Goal: Task Accomplishment & Management: Complete application form

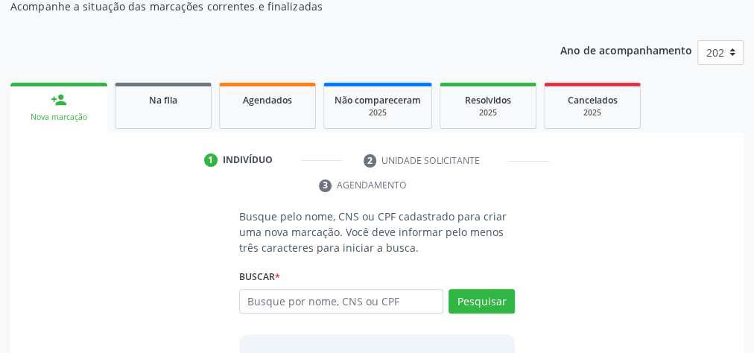
scroll to position [101, 0]
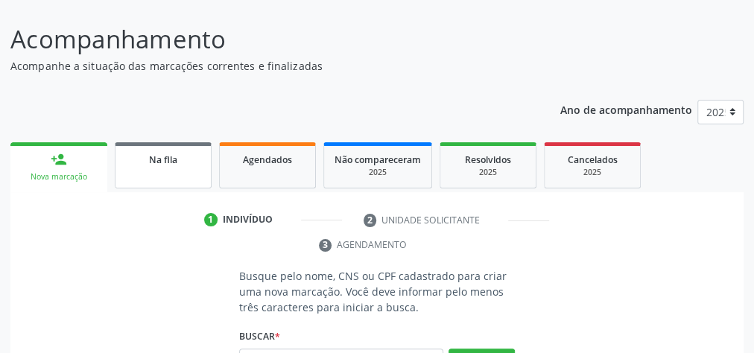
click at [177, 165] on div "Na fila" at bounding box center [163, 159] width 75 height 16
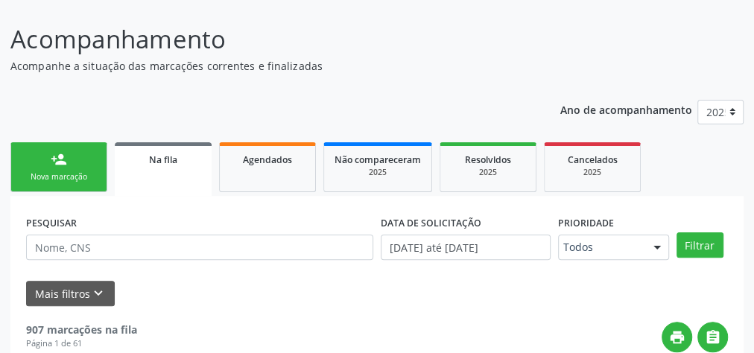
scroll to position [174, 0]
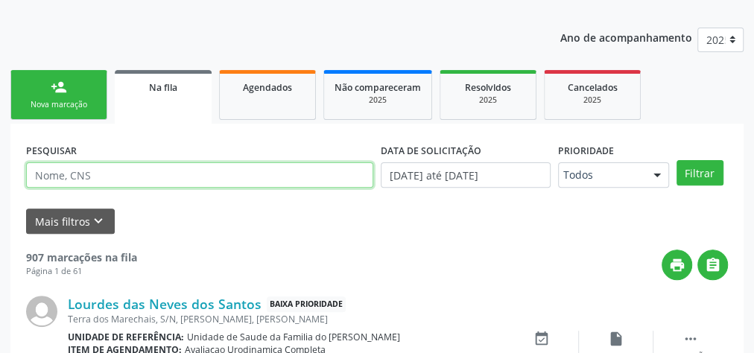
click at [142, 170] on input "text" at bounding box center [199, 174] width 347 height 25
type input "[PERSON_NAME]"
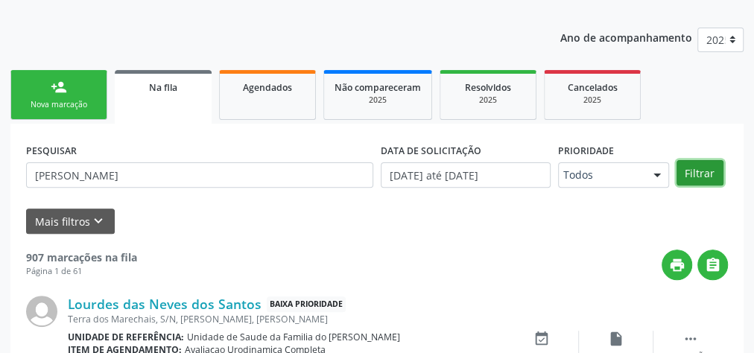
click at [696, 170] on button "Filtrar" at bounding box center [700, 172] width 47 height 25
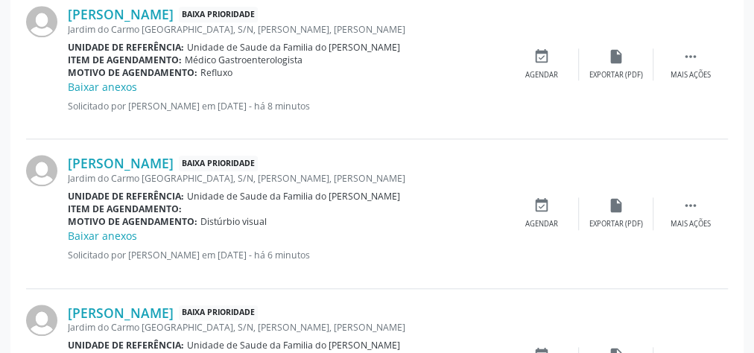
scroll to position [651, 0]
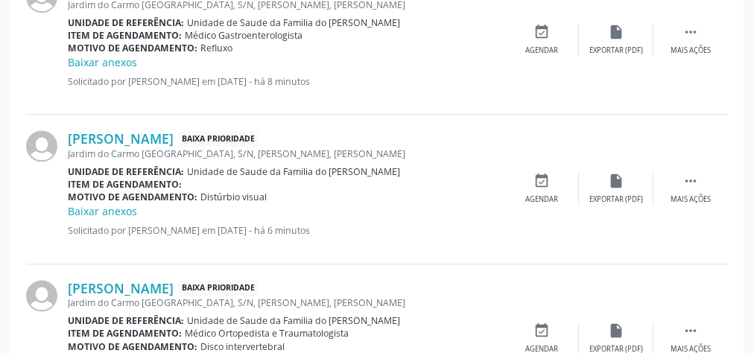
click at [683, 191] on div " Mais ações" at bounding box center [691, 189] width 75 height 32
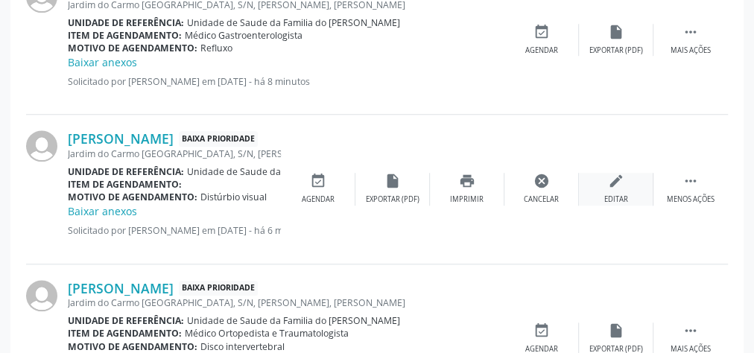
click at [610, 194] on div "Editar" at bounding box center [616, 199] width 24 height 10
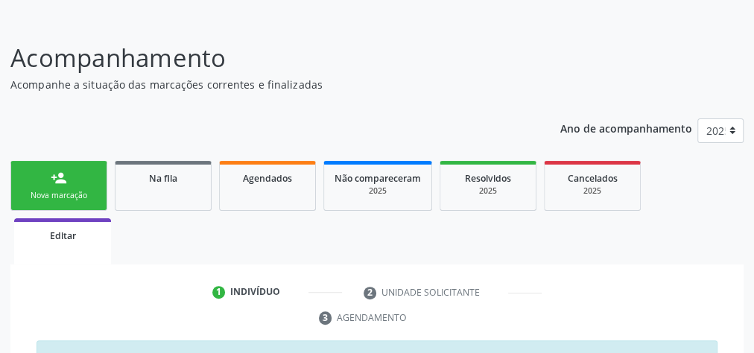
scroll to position [624, 0]
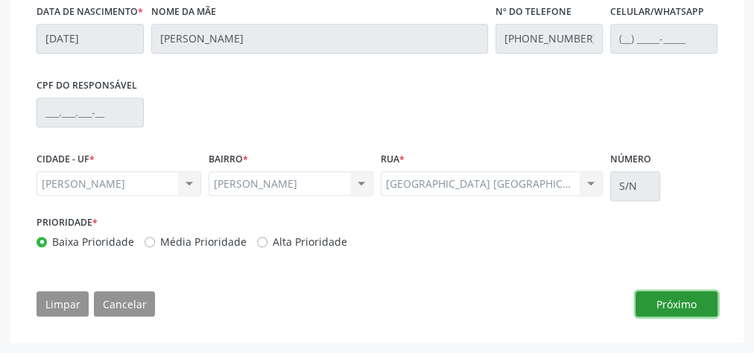
click at [697, 304] on button "Próximo" at bounding box center [677, 303] width 82 height 25
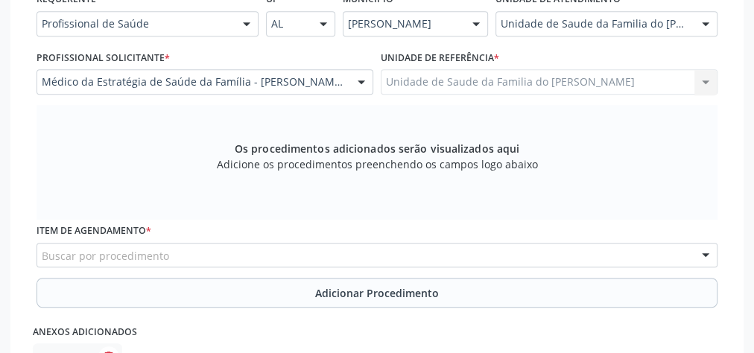
scroll to position [445, 0]
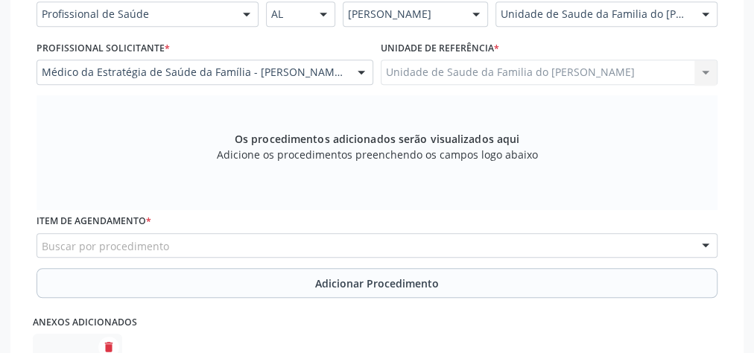
click at [341, 244] on div "Buscar por procedimento" at bounding box center [377, 245] width 681 height 25
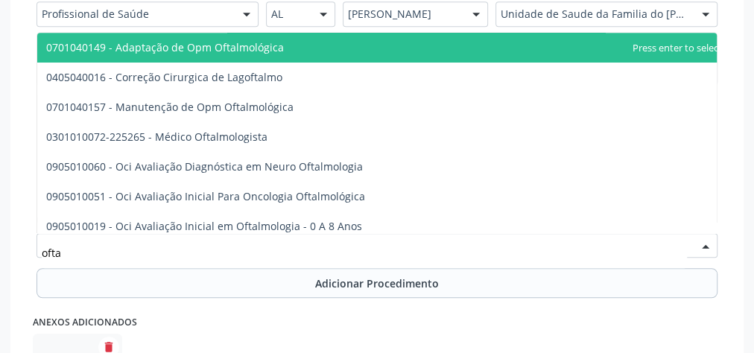
type input "oftal"
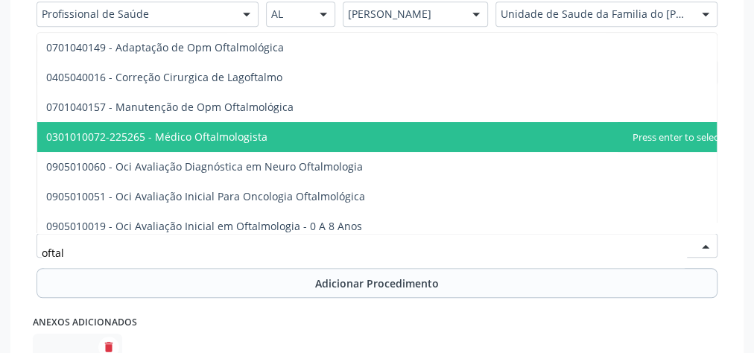
click at [350, 127] on span "0301010072-225265 - Médico Oftalmologista" at bounding box center [384, 137] width 694 height 30
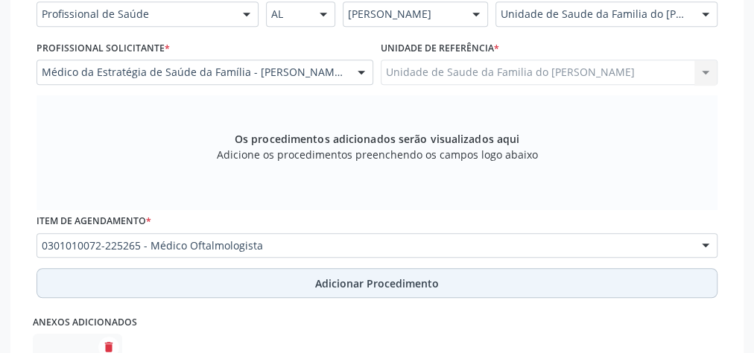
click at [401, 280] on span "Adicionar Procedimento" at bounding box center [377, 284] width 124 height 16
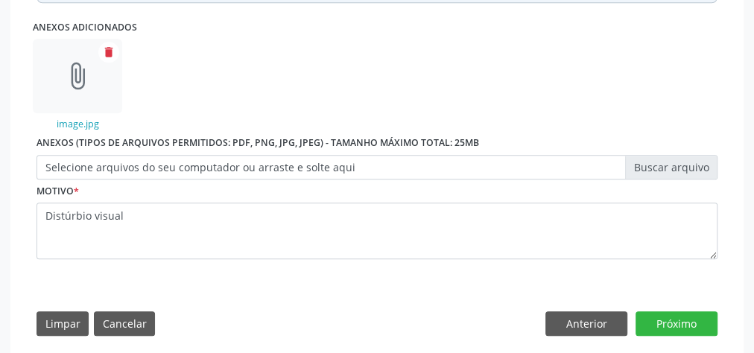
scroll to position [699, 0]
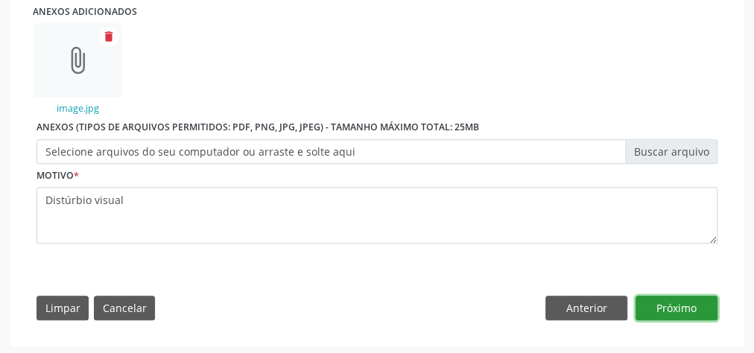
click at [664, 307] on button "Próximo" at bounding box center [677, 308] width 82 height 25
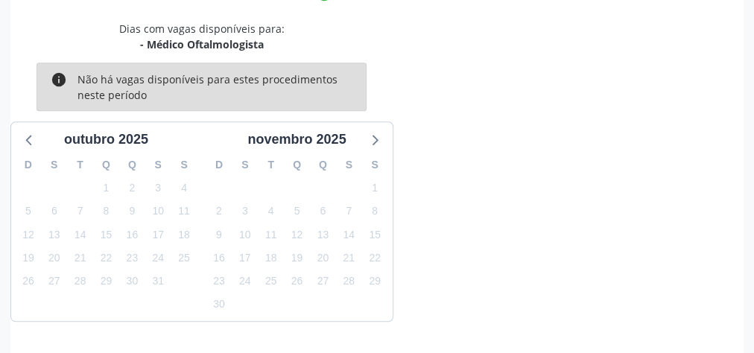
scroll to position [465, 0]
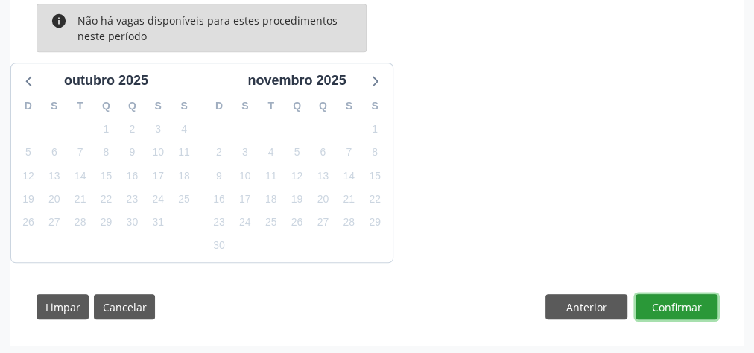
click at [664, 307] on button "Confirmar" at bounding box center [677, 306] width 82 height 25
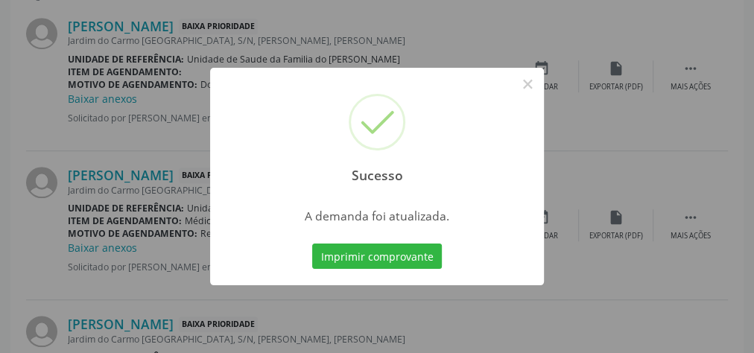
scroll to position [208, 0]
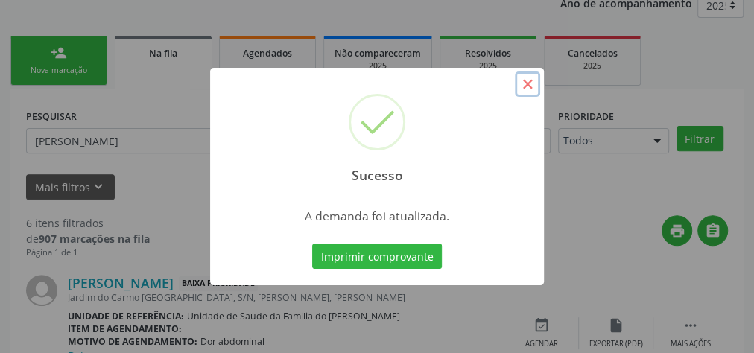
click at [531, 88] on button "×" at bounding box center [527, 84] width 25 height 25
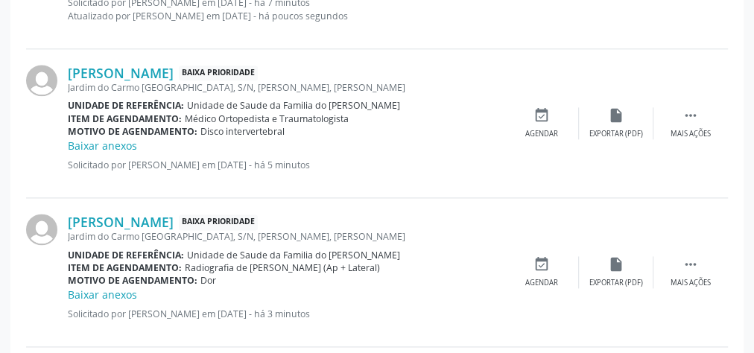
scroll to position [864, 0]
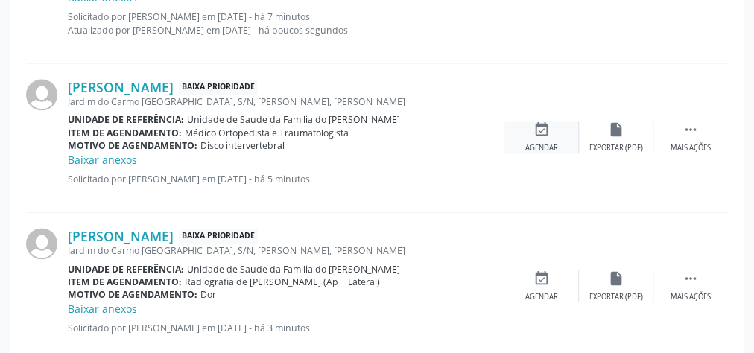
click at [547, 146] on div "Agendar" at bounding box center [541, 148] width 33 height 10
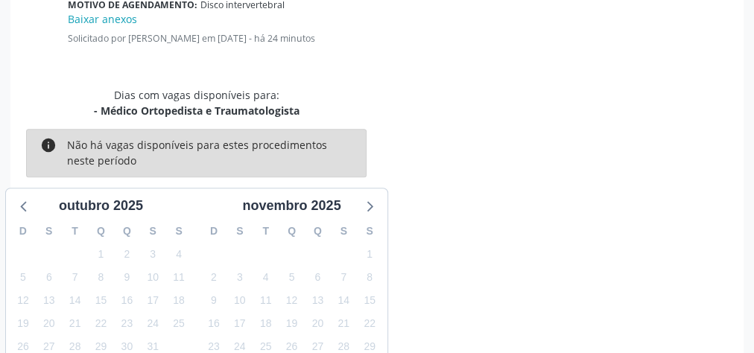
scroll to position [565, 0]
